Goal: Task Accomplishment & Management: Manage account settings

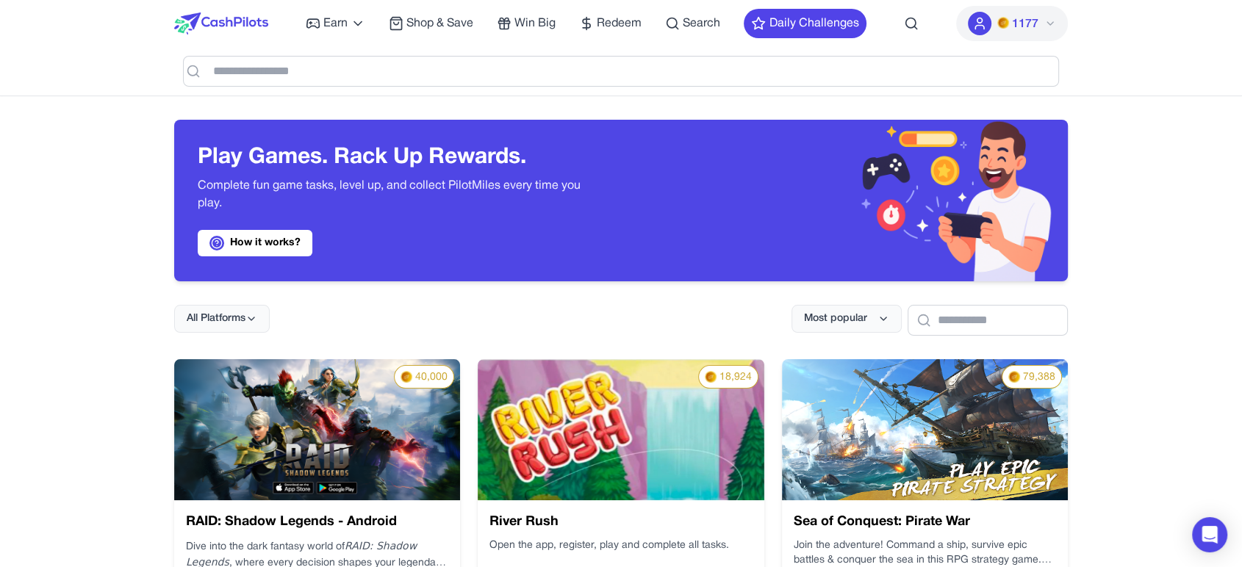
click at [256, 13] on img at bounding box center [221, 23] width 94 height 22
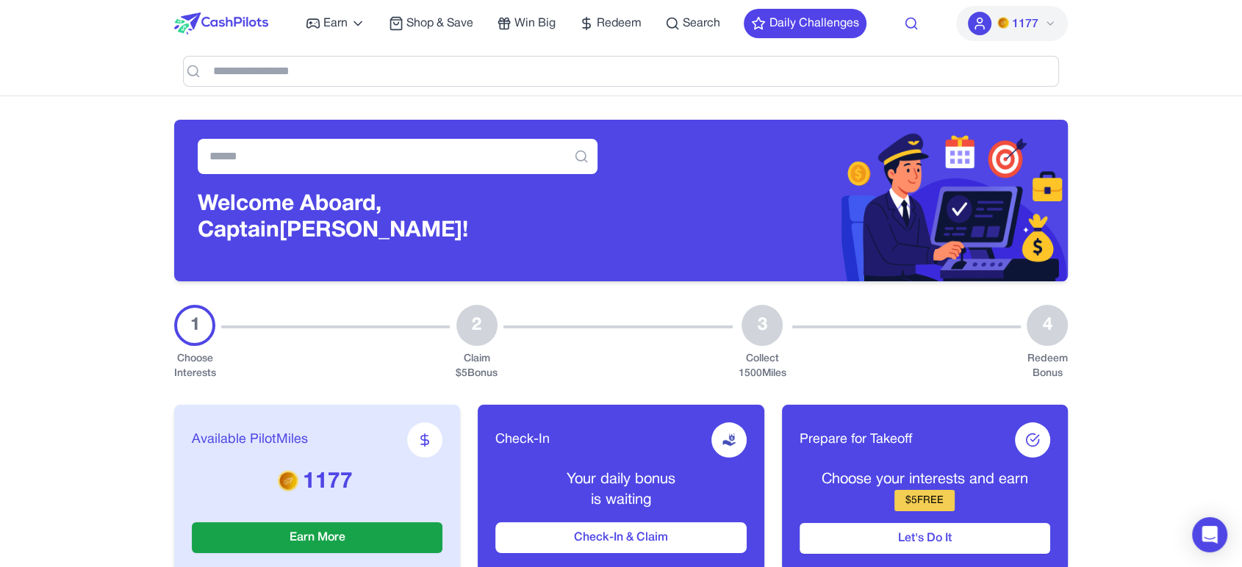
click at [908, 24] on icon at bounding box center [911, 23] width 15 height 15
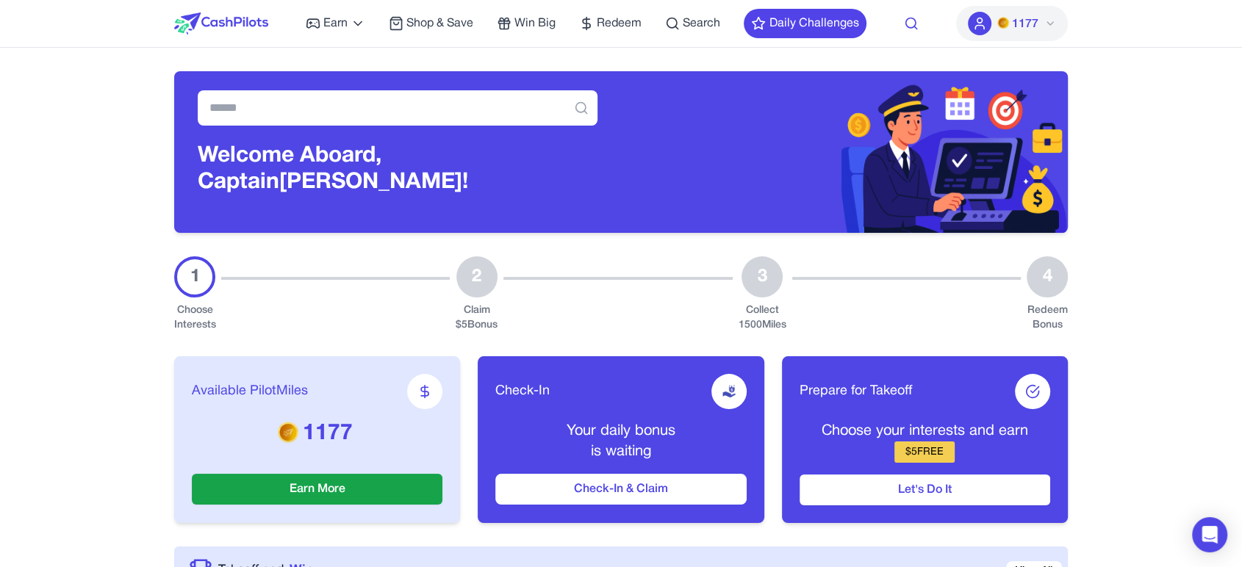
click at [908, 26] on icon at bounding box center [911, 23] width 15 height 15
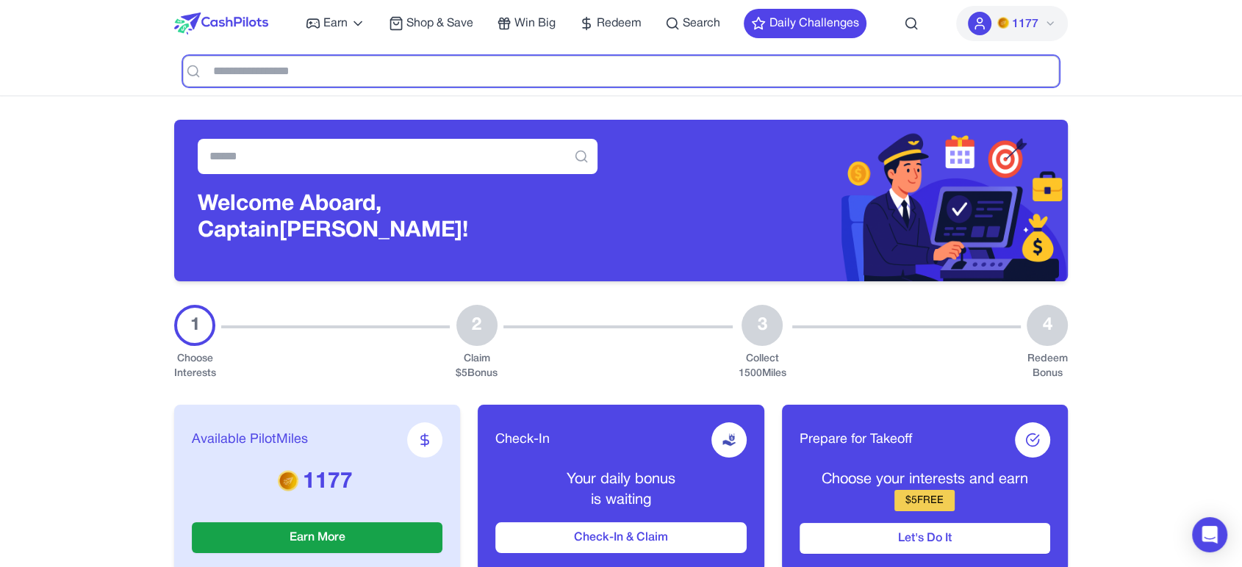
click at [617, 65] on input "text" at bounding box center [621, 71] width 876 height 31
type input "*****"
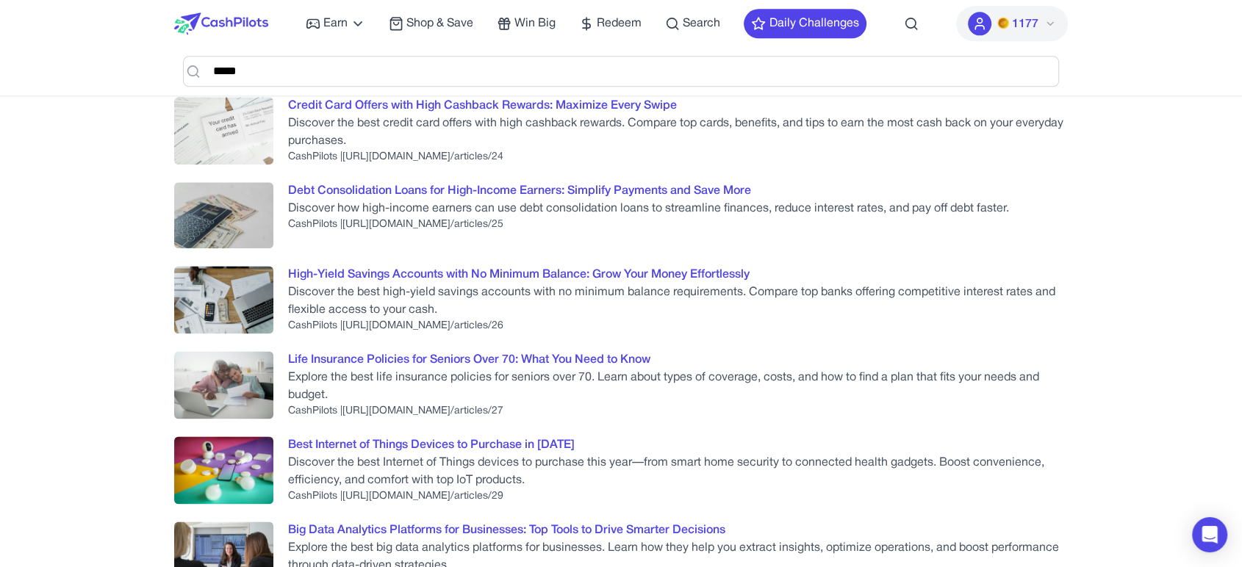
scroll to position [1959, 0]
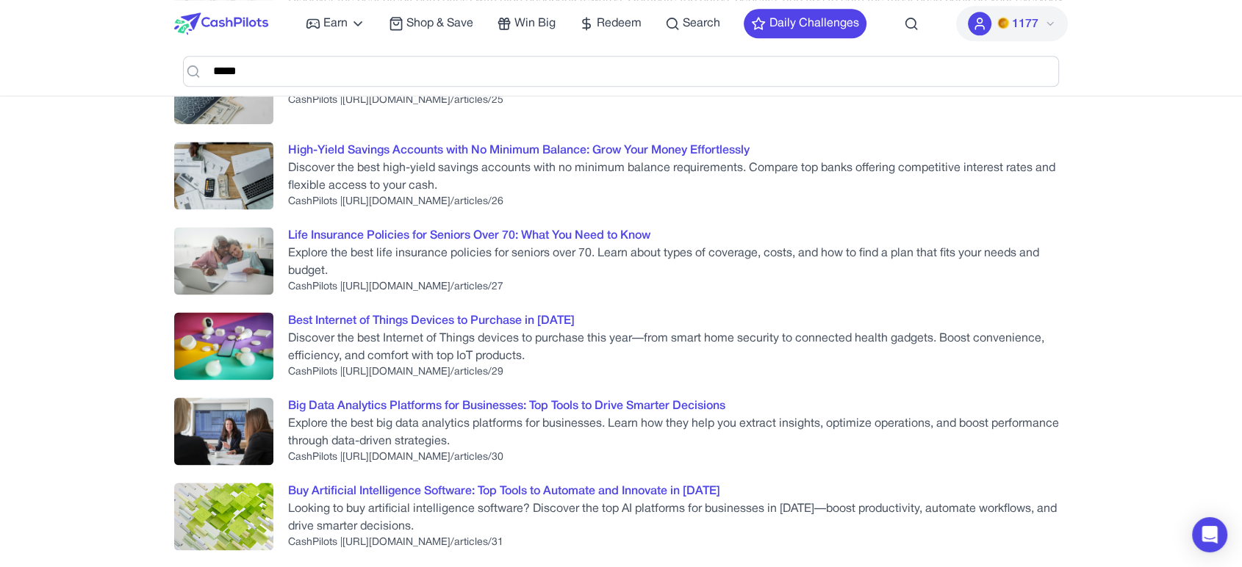
click at [226, 25] on img at bounding box center [221, 23] width 94 height 22
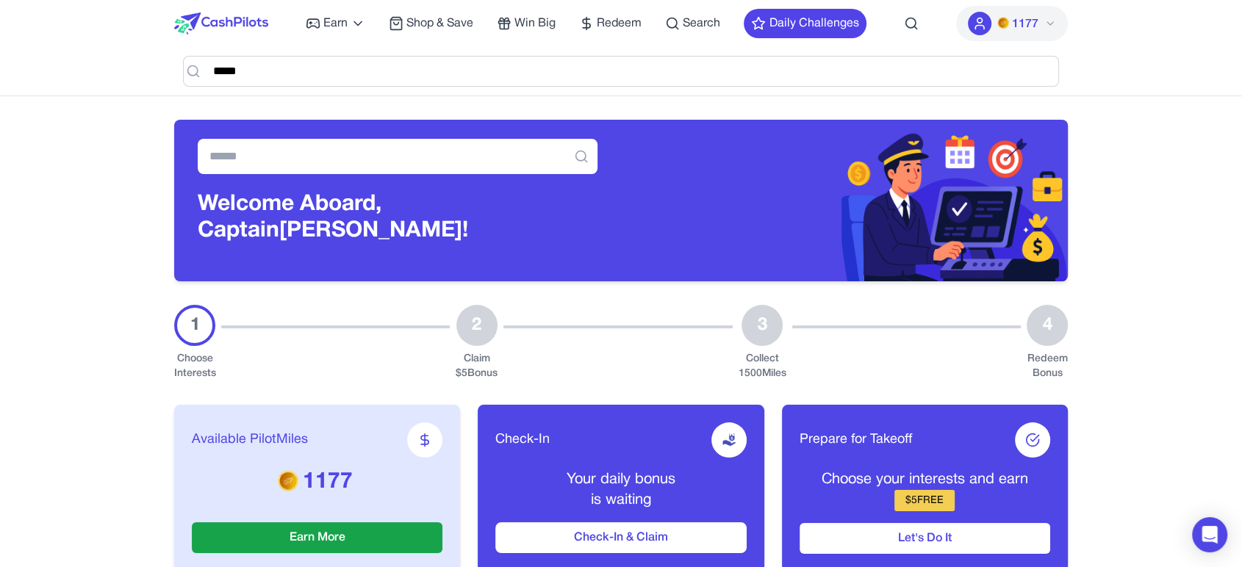
drag, startPoint x: 1071, startPoint y: 76, endPoint x: 1070, endPoint y: 60, distance: 16.2
click at [1071, 75] on div "Earn Play Games Enjoy fun games and earn Try New App Test new app for rewards T…" at bounding box center [621, 48] width 941 height 96
click at [1049, 24] on icon at bounding box center [1050, 23] width 6 height 3
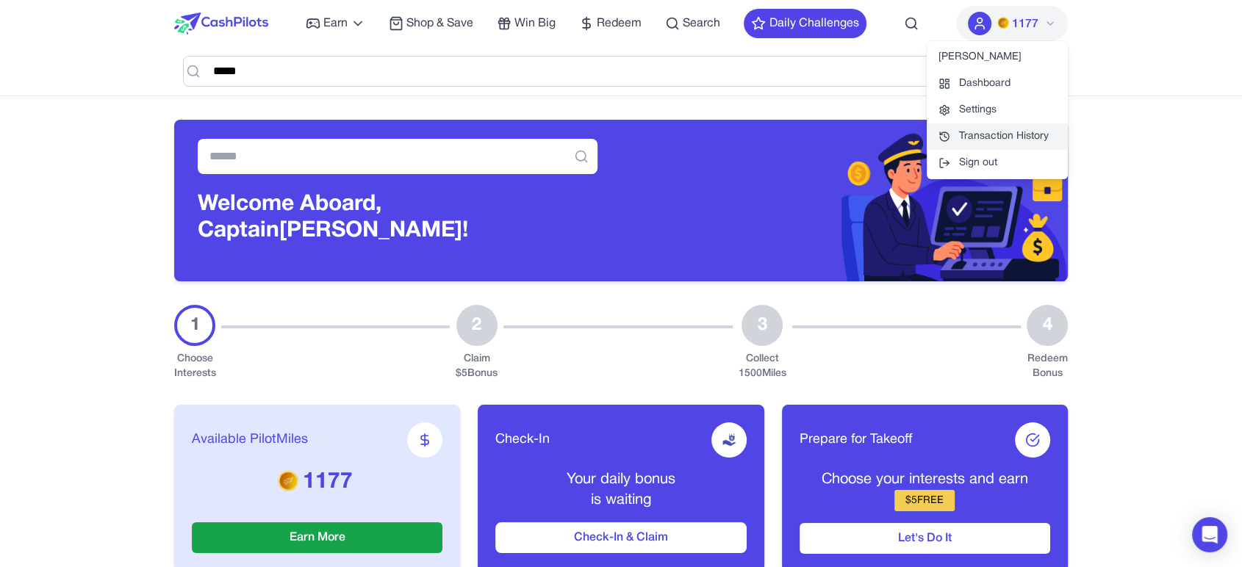
click at [990, 129] on link "Transaction History" at bounding box center [997, 136] width 141 height 26
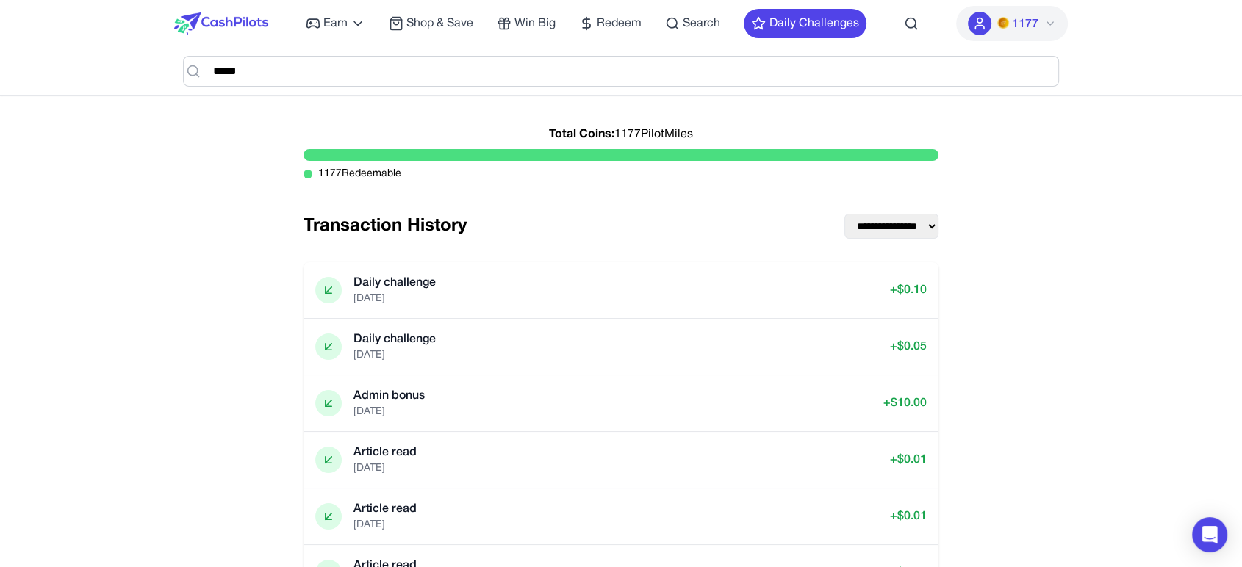
click at [240, 20] on img at bounding box center [221, 23] width 94 height 22
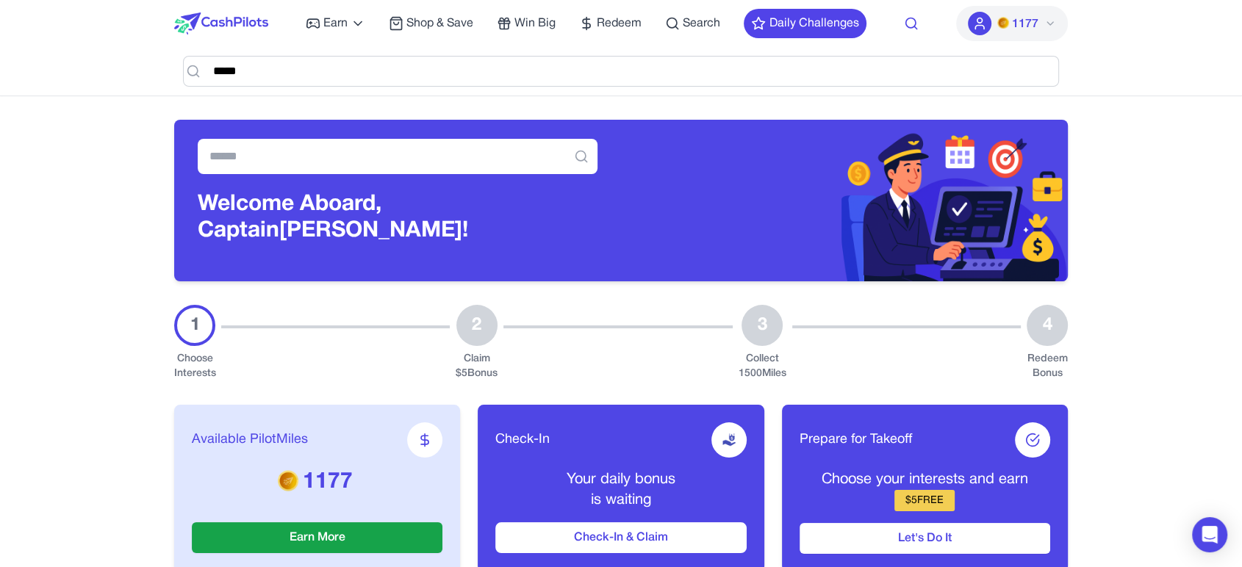
click at [911, 18] on circle at bounding box center [911, 23] width 10 height 10
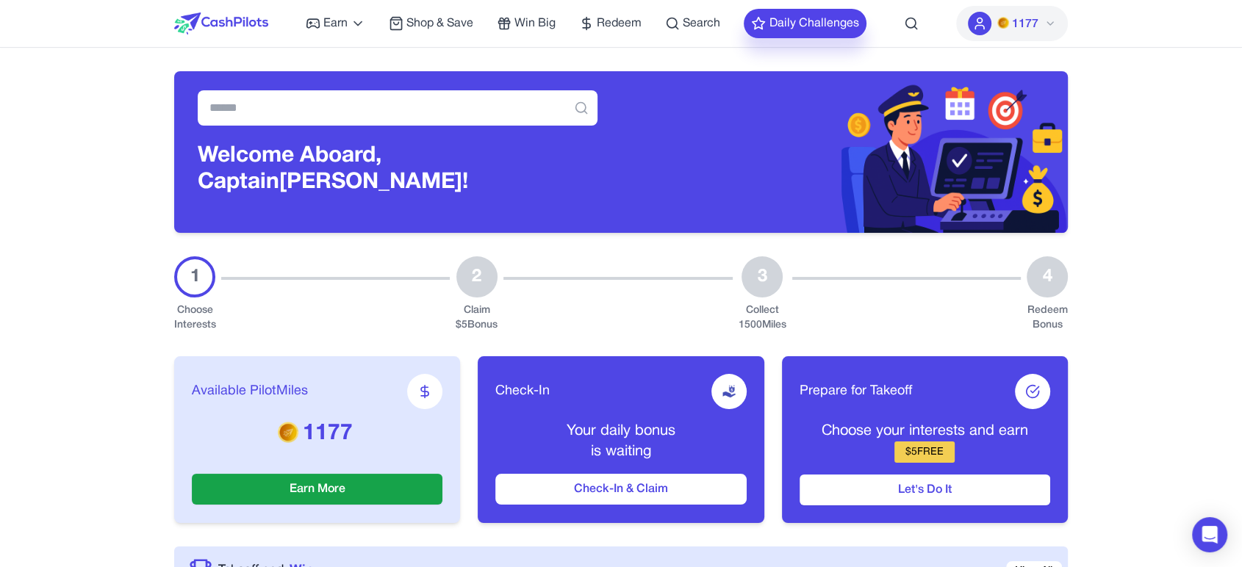
click at [818, 25] on button "Daily Challenges" at bounding box center [805, 23] width 123 height 29
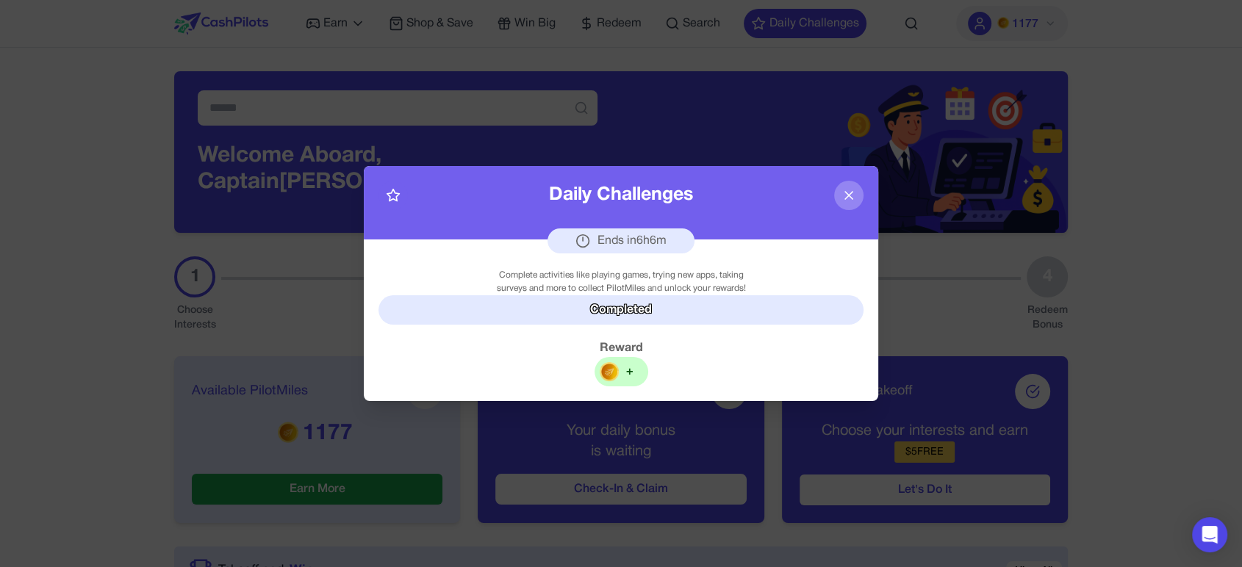
click at [858, 198] on button at bounding box center [848, 195] width 29 height 29
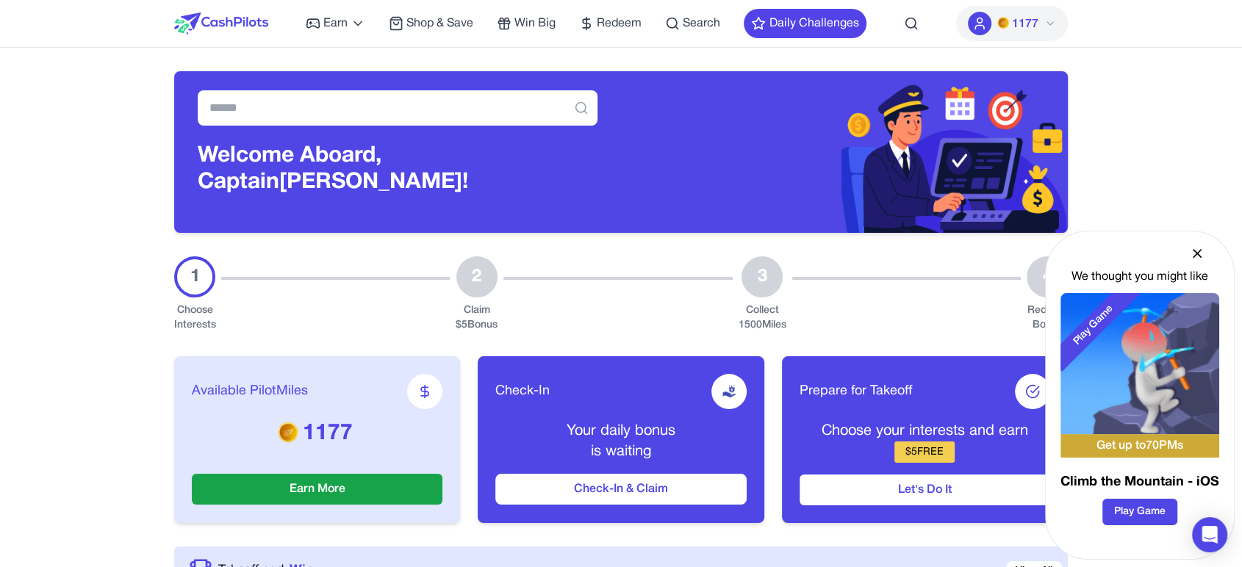
click at [1197, 253] on icon at bounding box center [1197, 253] width 7 height 7
